Goal: Task Accomplishment & Management: Manage account settings

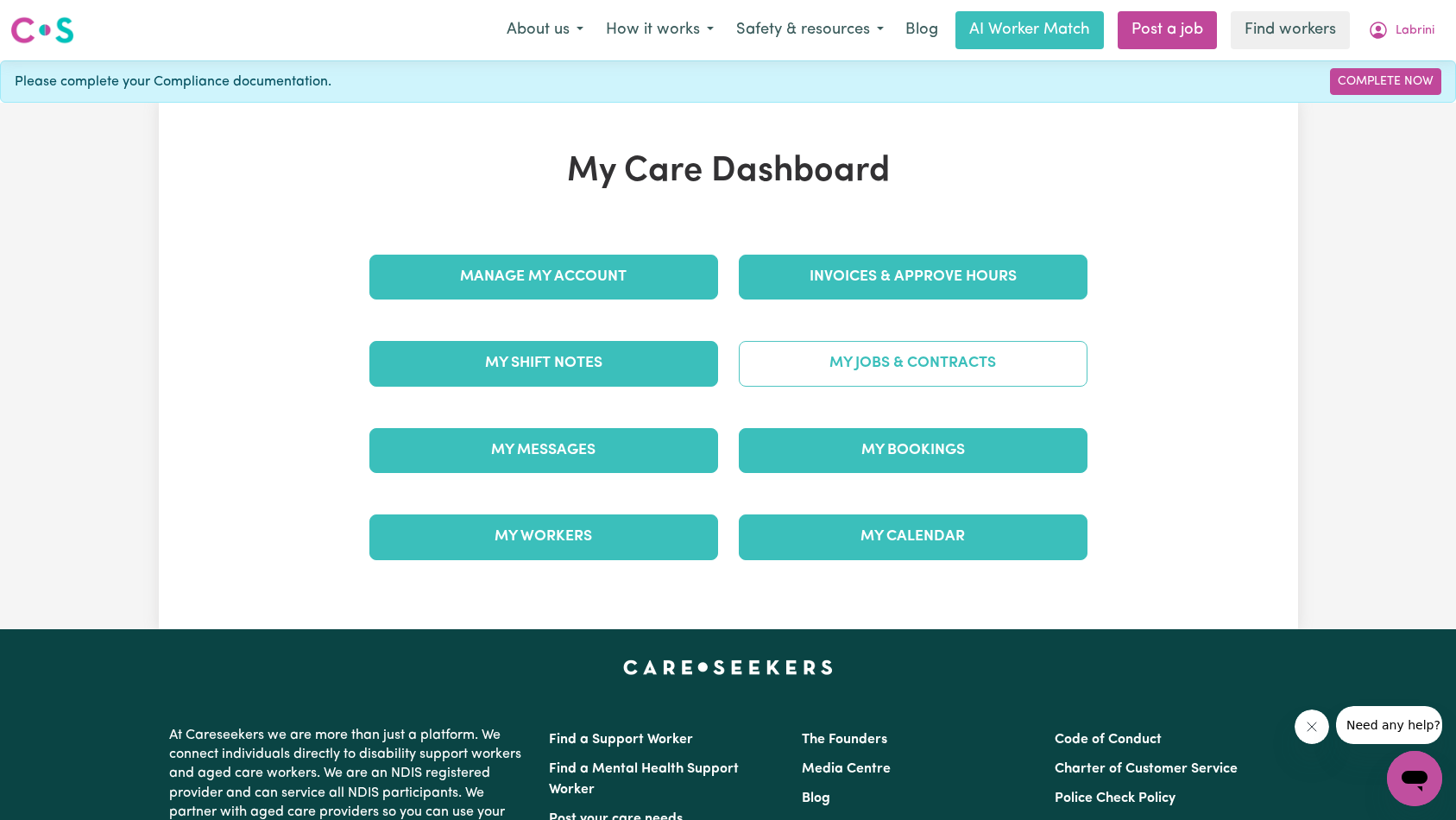
click at [983, 362] on link "My Jobs & Contracts" at bounding box center [913, 363] width 349 height 44
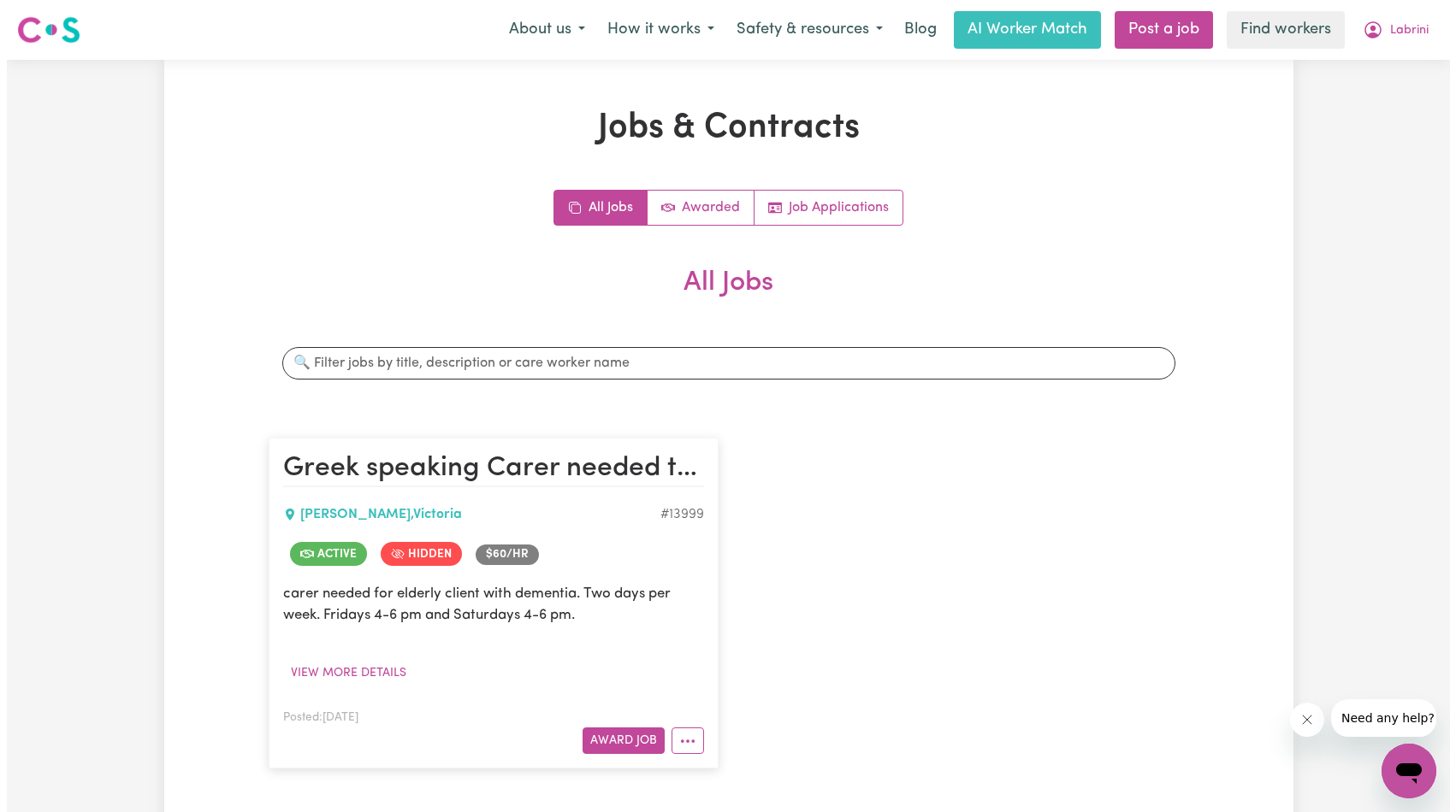
scroll to position [79, 0]
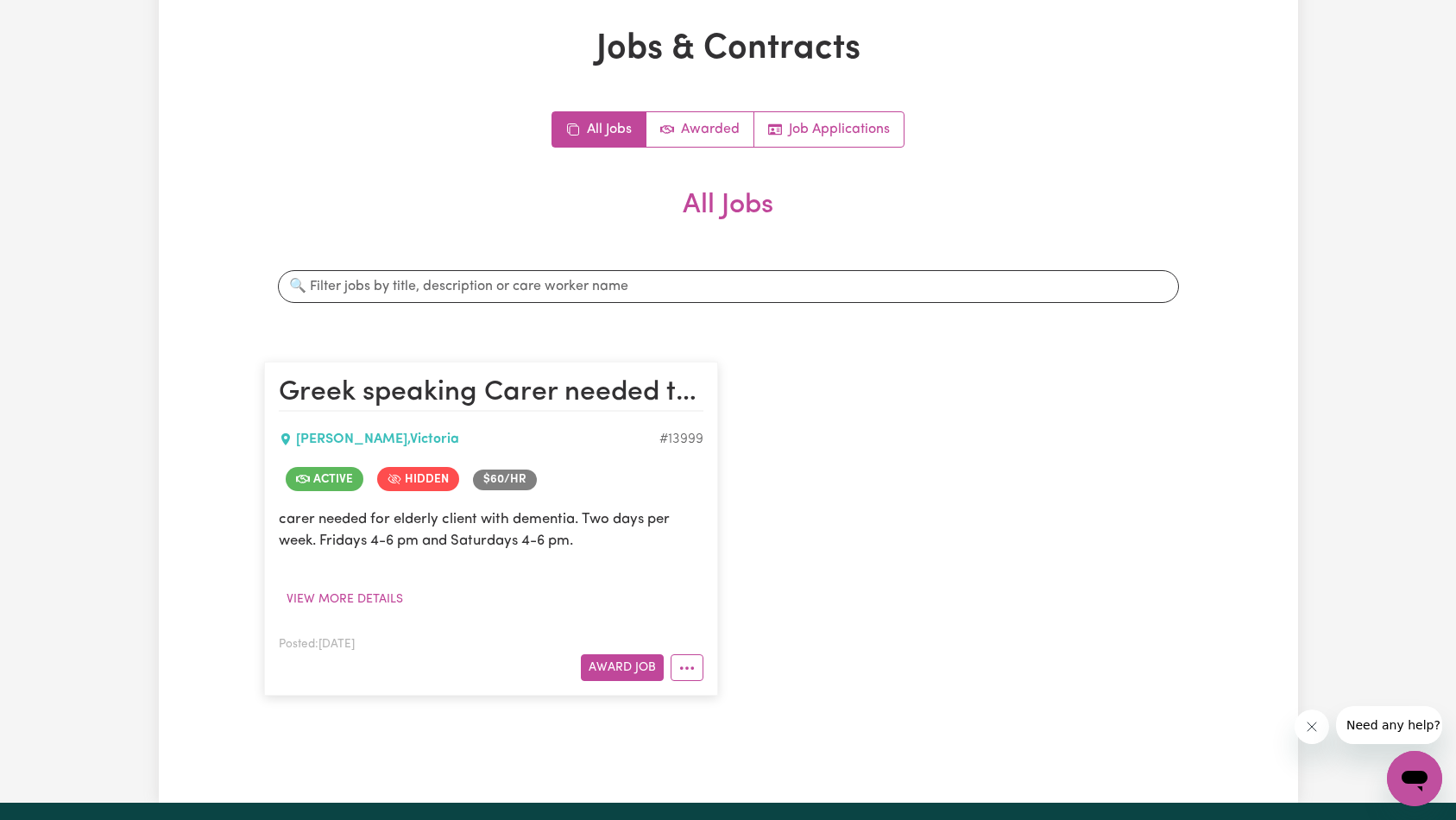
click at [706, 677] on article "Greek speaking Carer needed to meal prep & assist with light domestic chores. P…" at bounding box center [491, 529] width 454 height 334
click at [696, 674] on button "More options" at bounding box center [687, 667] width 33 height 27
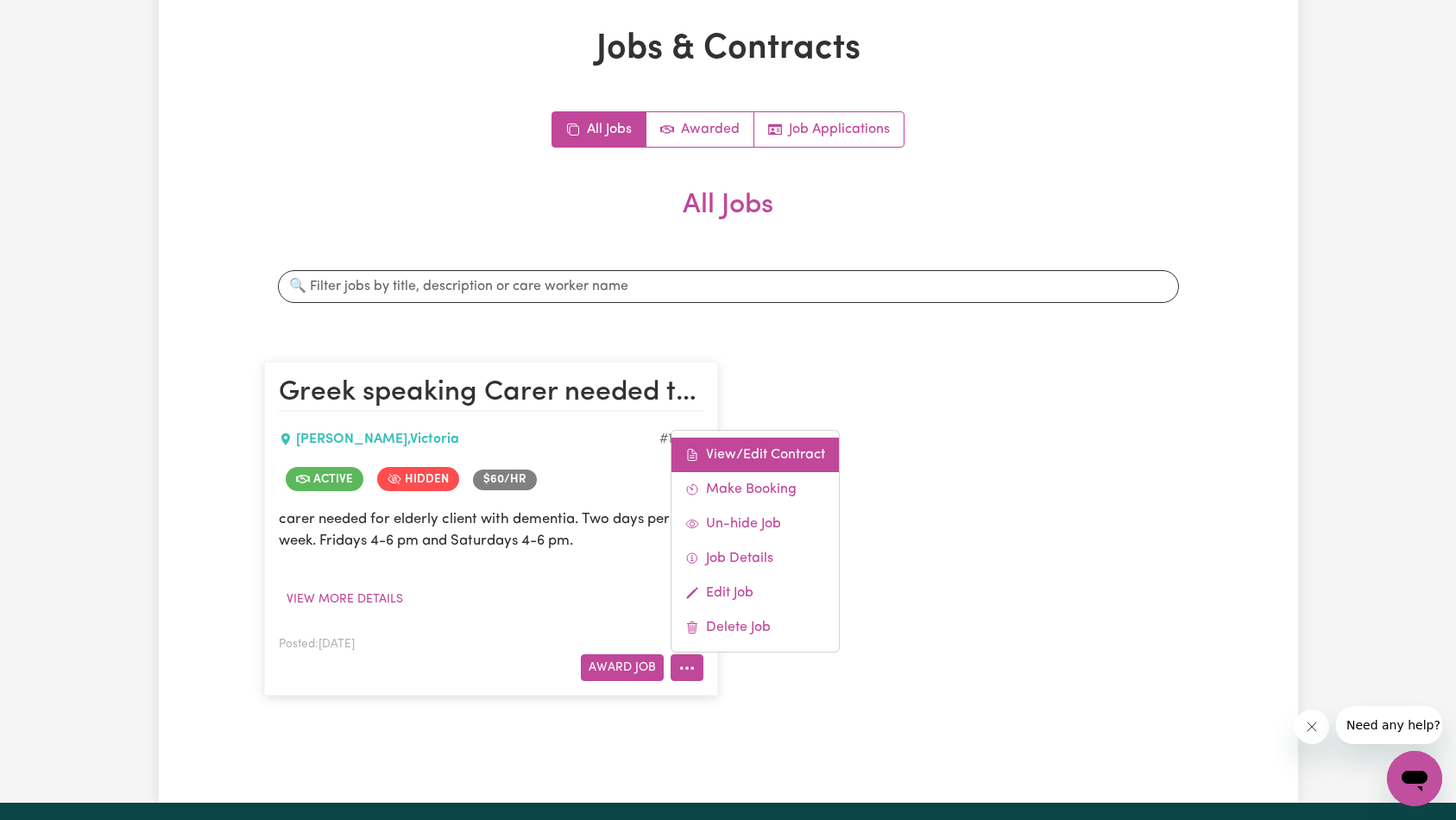
click at [766, 452] on link "View/Edit Contract" at bounding box center [755, 455] width 167 height 35
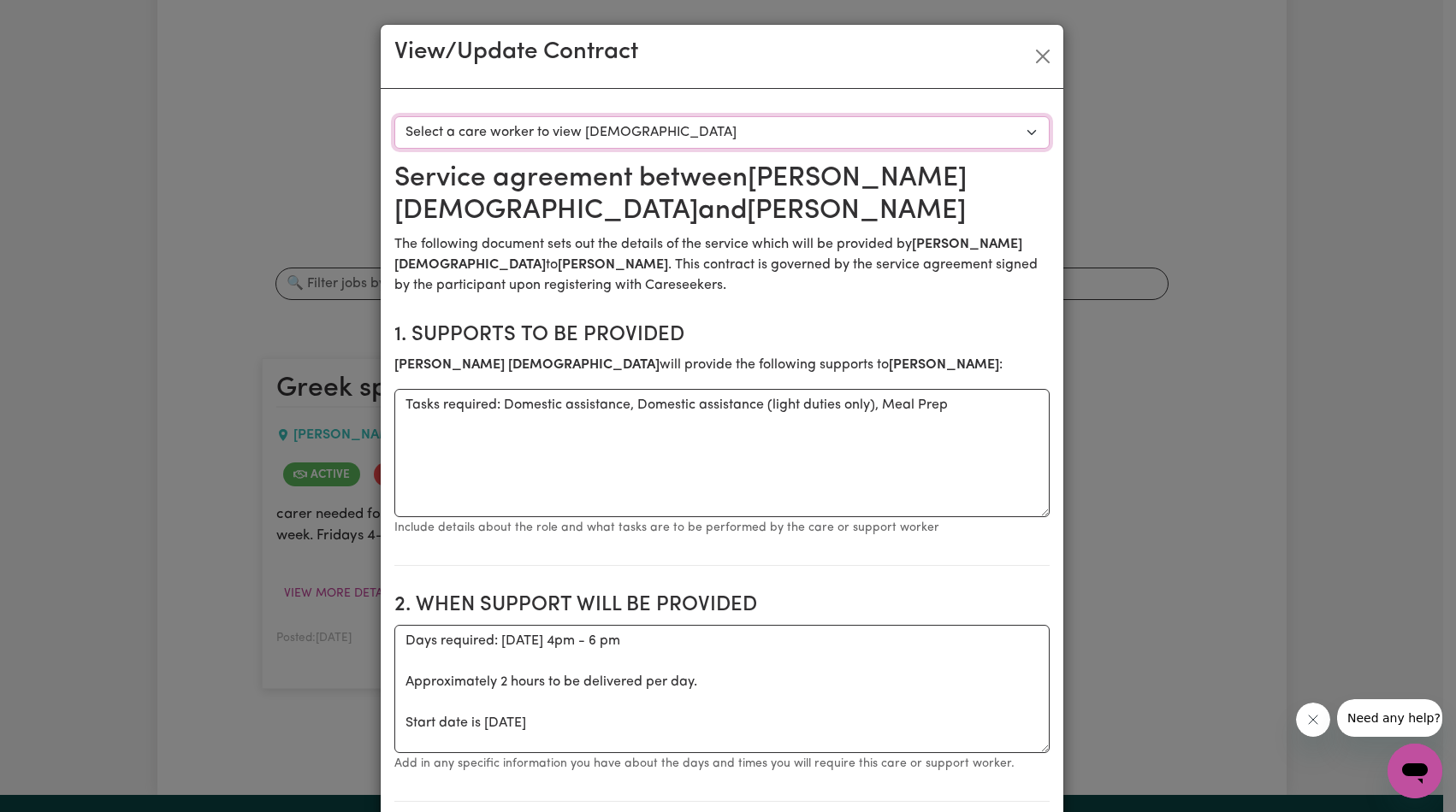
click at [837, 125] on select "Select a care worker to view contract #10058 - Lynda Lazaridis (contract accept…" at bounding box center [722, 133] width 655 height 33
select select "9670"
click at [749, 134] on select "Select a care worker to view contract #10058 - Lynda Lazaridis (contract accept…" at bounding box center [722, 133] width 655 height 33
click at [1040, 60] on button "Close" at bounding box center [1043, 56] width 28 height 28
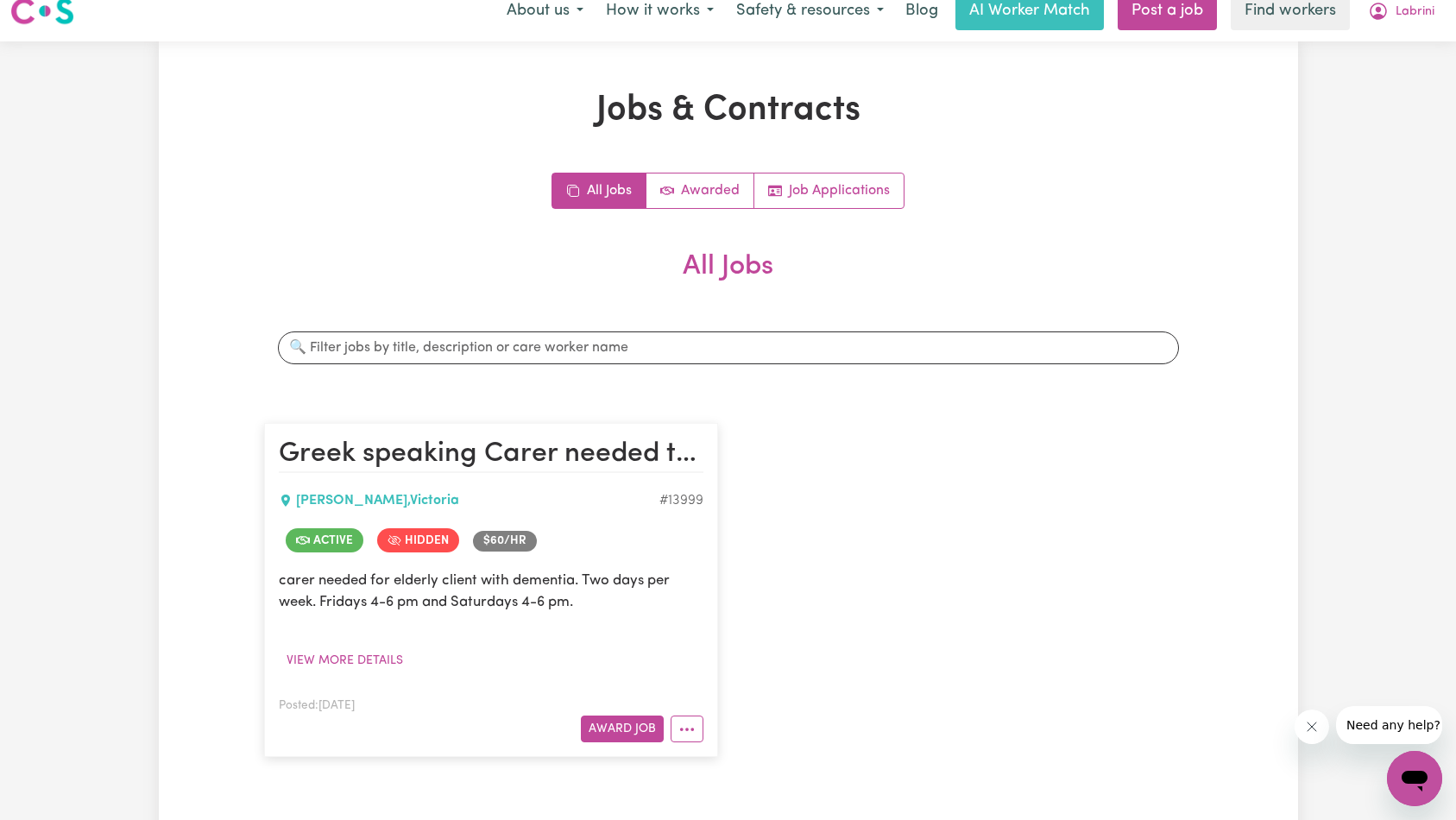
scroll to position [0, 0]
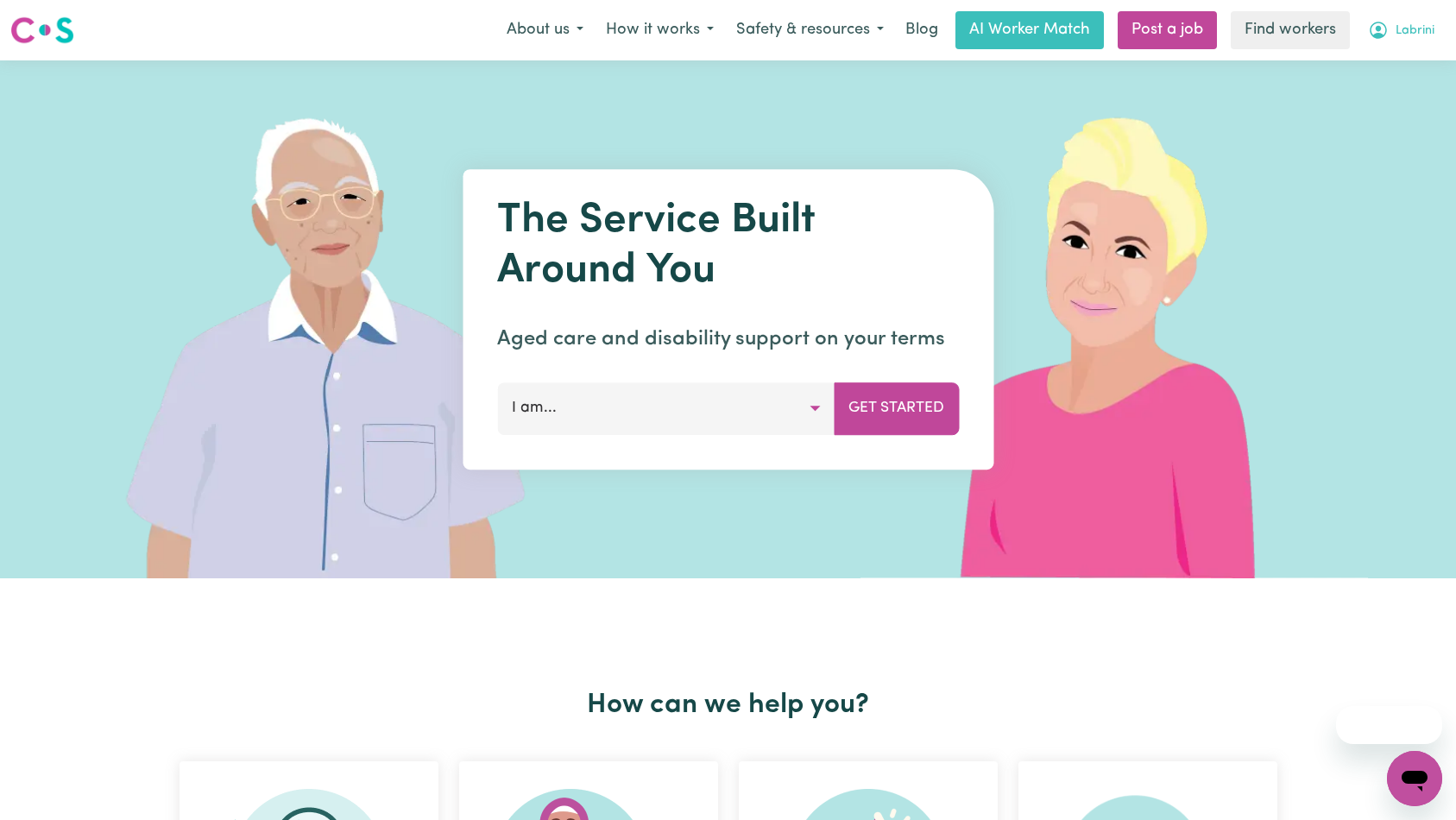
click at [1423, 31] on span "Labrini" at bounding box center [1414, 31] width 39 height 19
click at [1387, 100] on link "Logout" at bounding box center [1376, 99] width 136 height 33
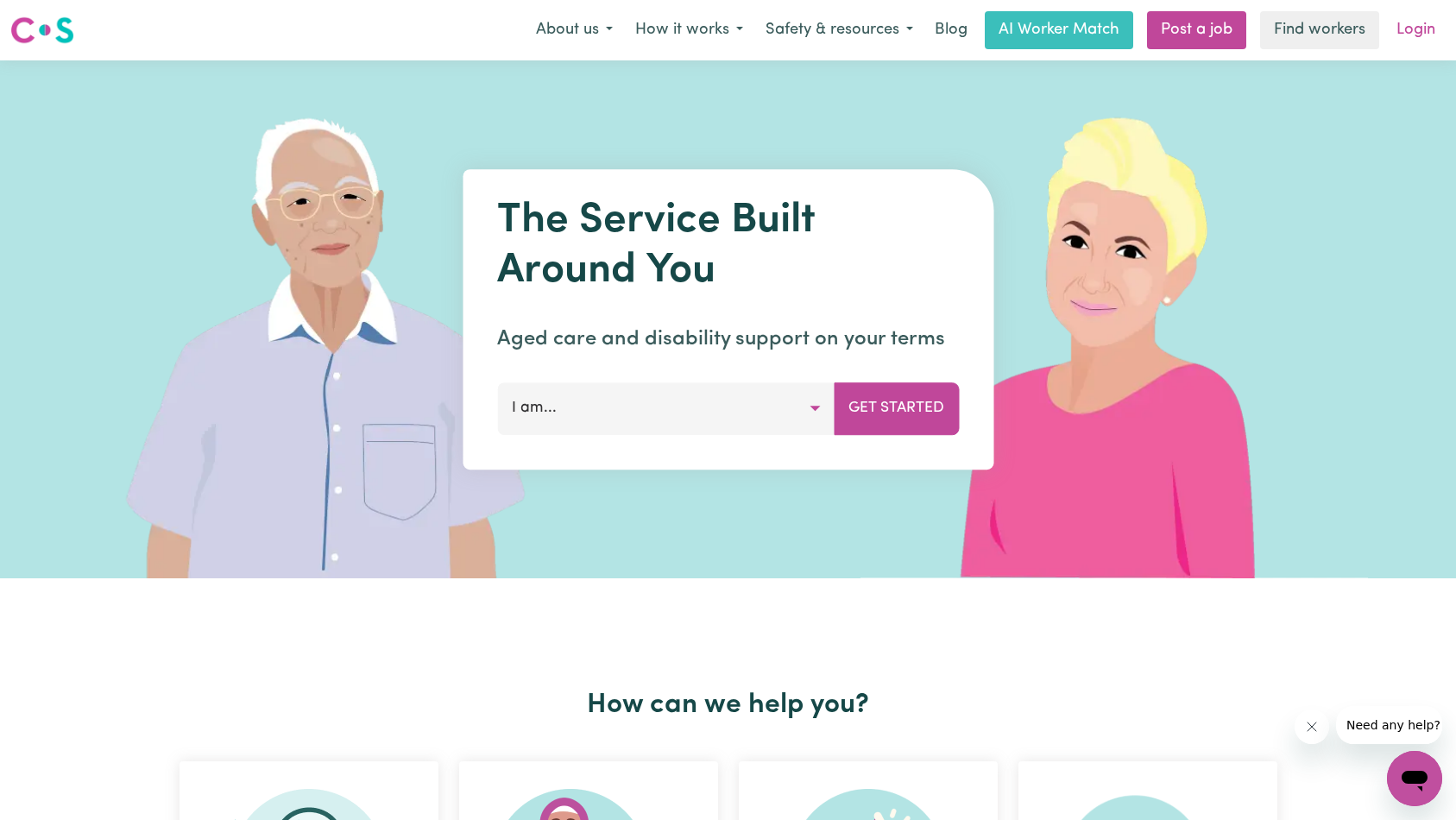
click at [1414, 38] on link "Login" at bounding box center [1416, 31] width 59 height 38
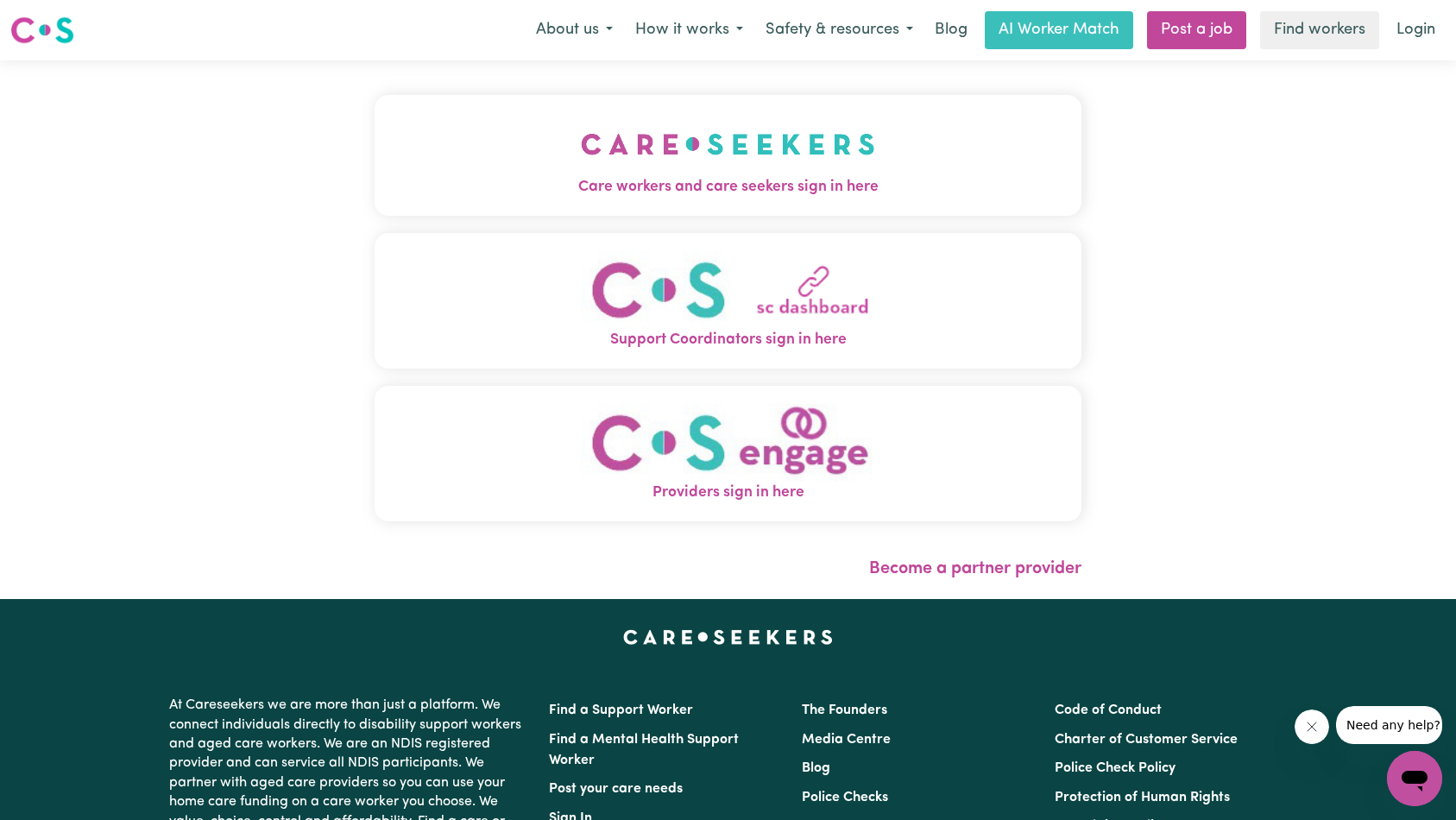
click at [375, 148] on button "Care workers and care seekers sign in here" at bounding box center [729, 155] width 708 height 121
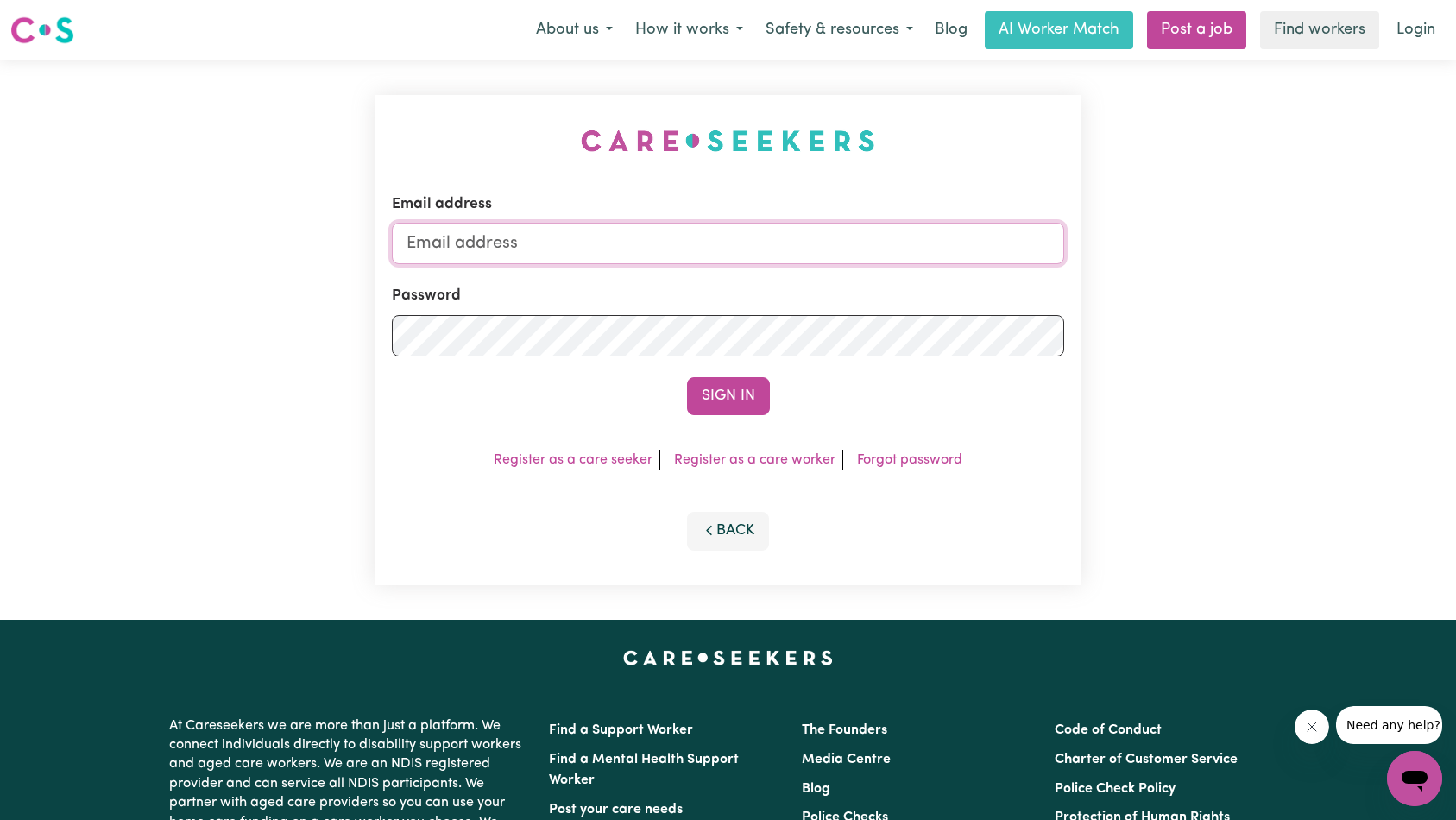
click at [712, 229] on input "Email address" at bounding box center [728, 243] width 673 height 42
type input "[EMAIL_ADDRESS][PERSON_NAME][PERSON_NAME][DOMAIN_NAME]"
click at [736, 397] on button "Sign In" at bounding box center [728, 397] width 83 height 38
